Goal: Transaction & Acquisition: Purchase product/service

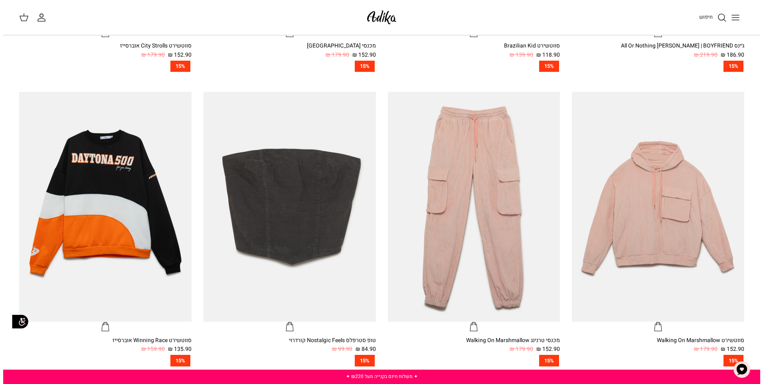
scroll to position [399, 0]
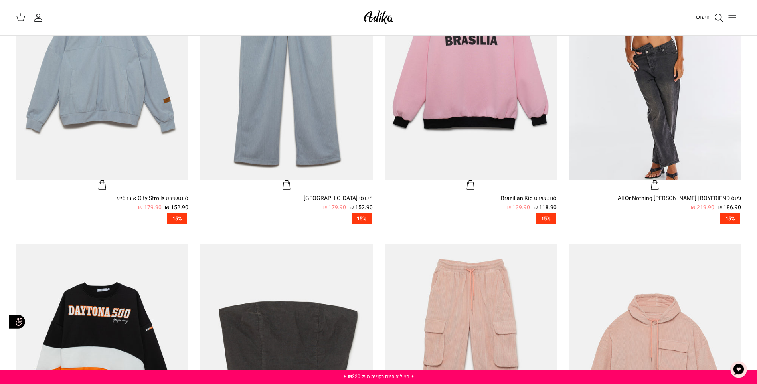
click at [716, 17] on icon "חיפוש" at bounding box center [719, 18] width 10 height 10
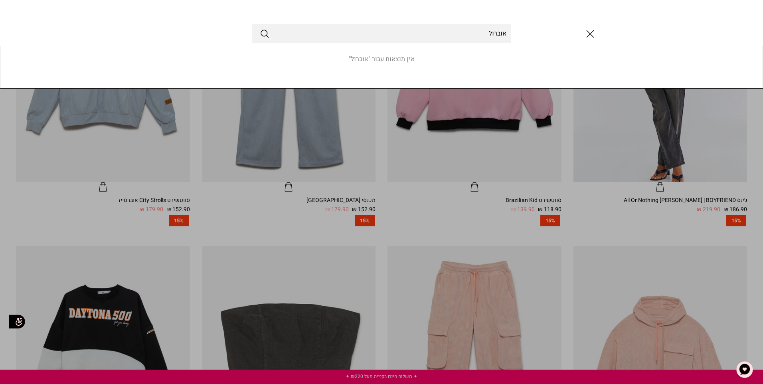
type input "אוברול"
click at [260, 28] on button "Submit" at bounding box center [265, 33] width 10 height 10
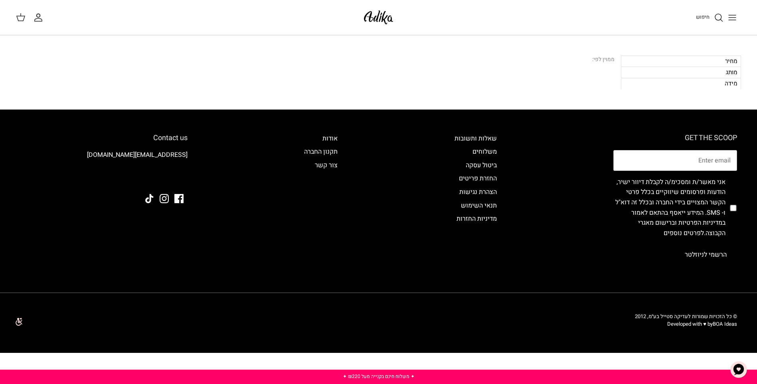
click at [734, 15] on line "Toggle menu" at bounding box center [731, 15] width 7 height 0
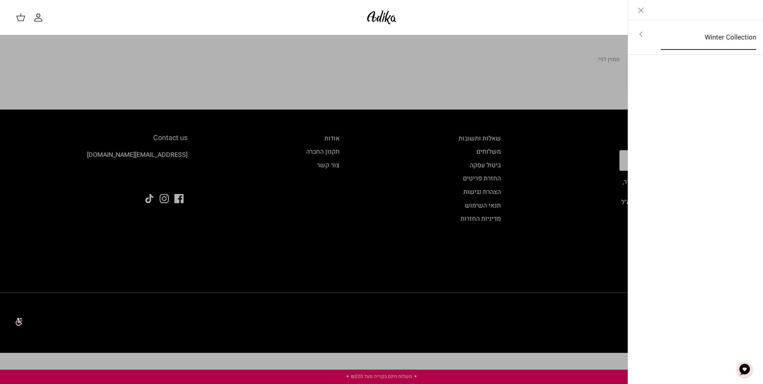
click at [728, 36] on link "Winter Collection" at bounding box center [708, 37] width 110 height 25
click at [728, 36] on link "לכל הפריטים" at bounding box center [695, 35] width 127 height 20
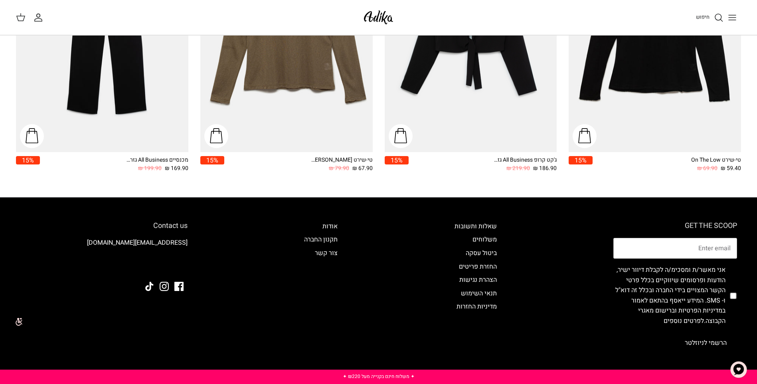
scroll to position [1316, 0]
